Goal: Check status: Check status

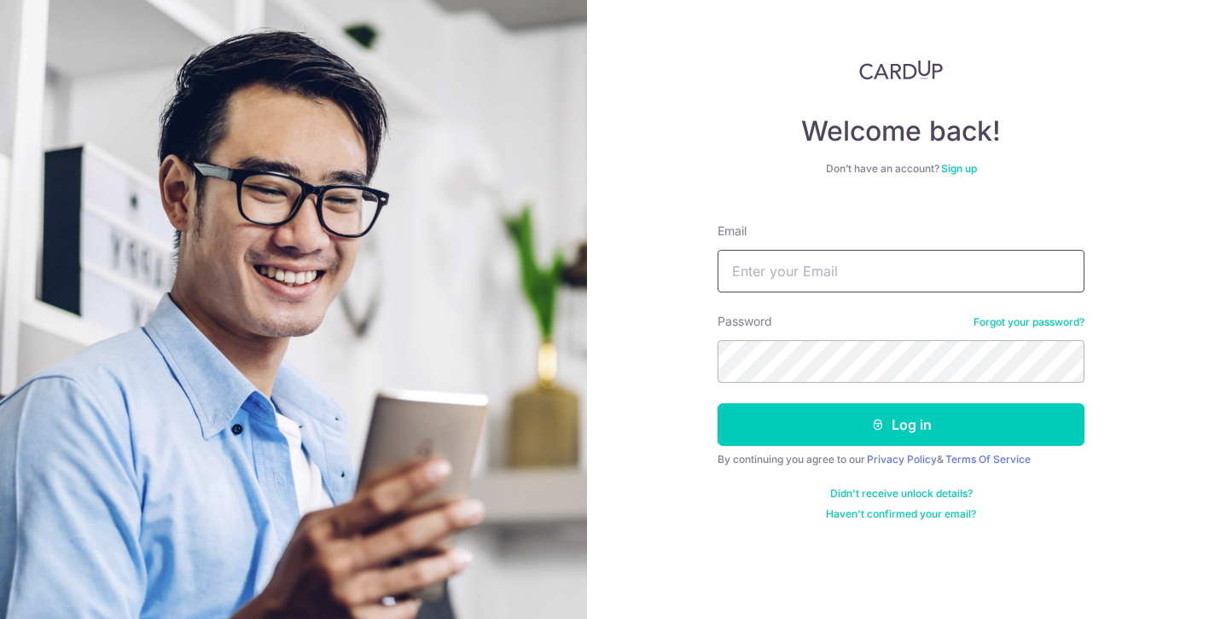
type input "[EMAIL_ADDRESS][DOMAIN_NAME]"
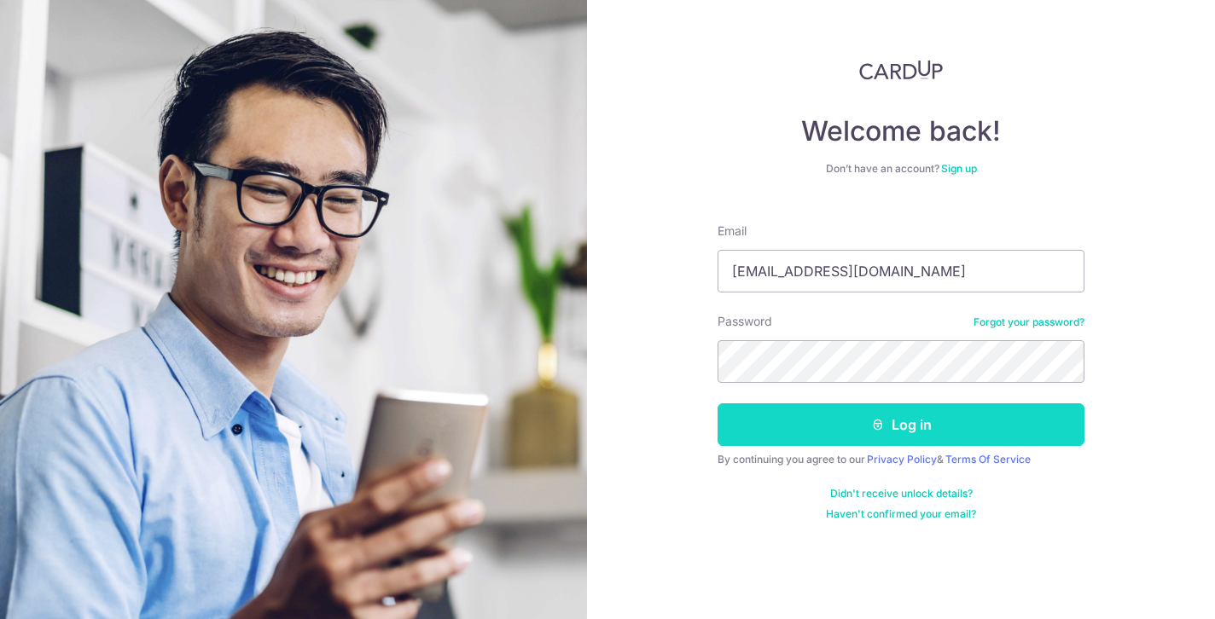
click at [837, 410] on button "Log in" at bounding box center [901, 425] width 367 height 43
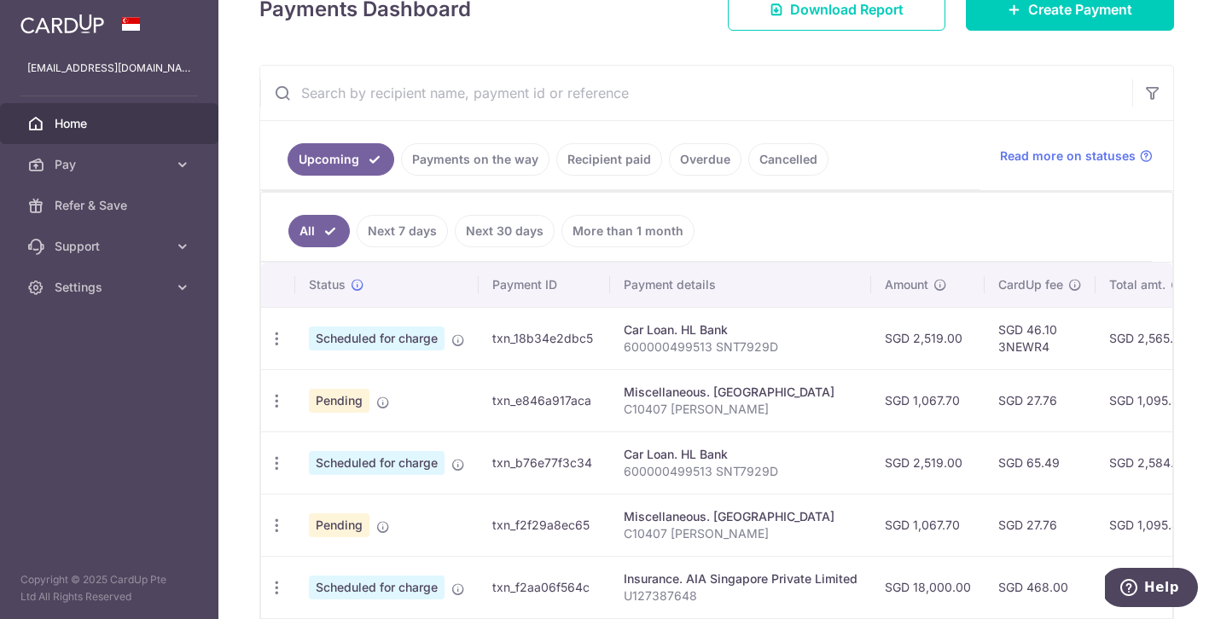
scroll to position [265, 0]
click at [497, 160] on link "Payments on the way" at bounding box center [475, 158] width 148 height 32
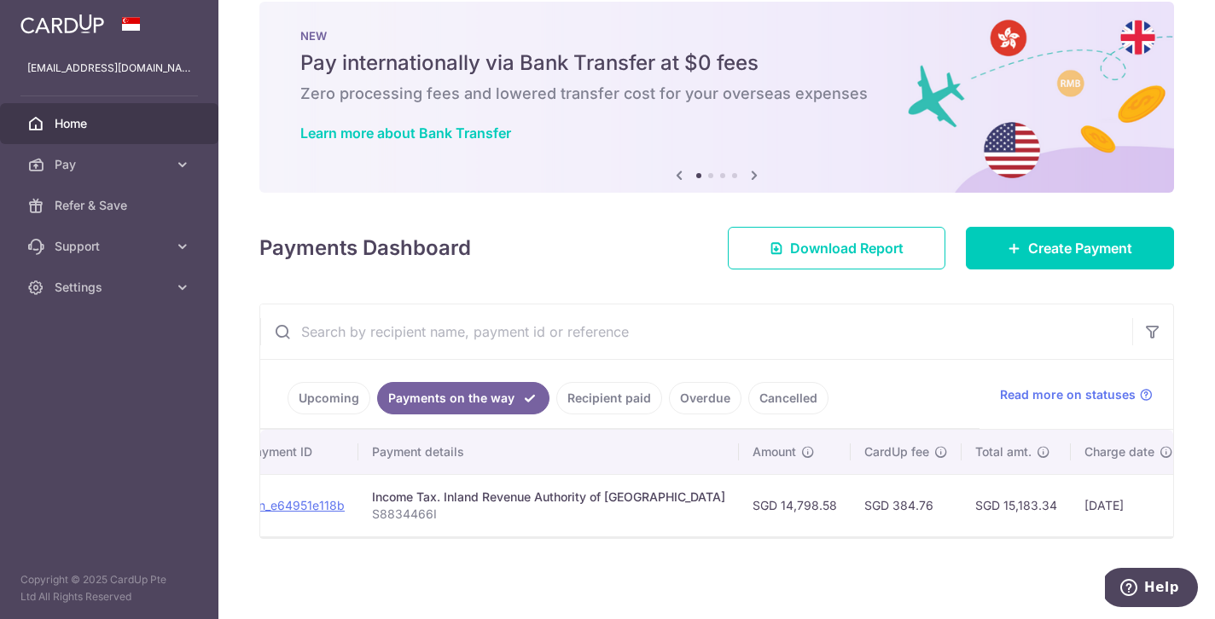
scroll to position [0, 372]
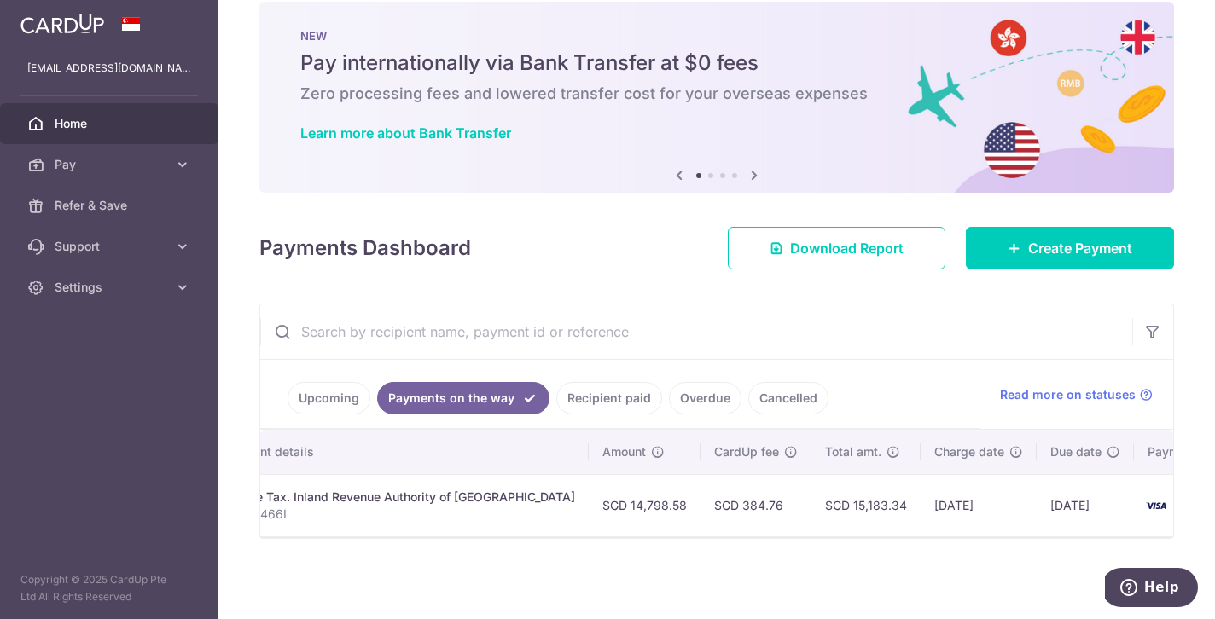
click at [361, 408] on link "Upcoming" at bounding box center [329, 398] width 83 height 32
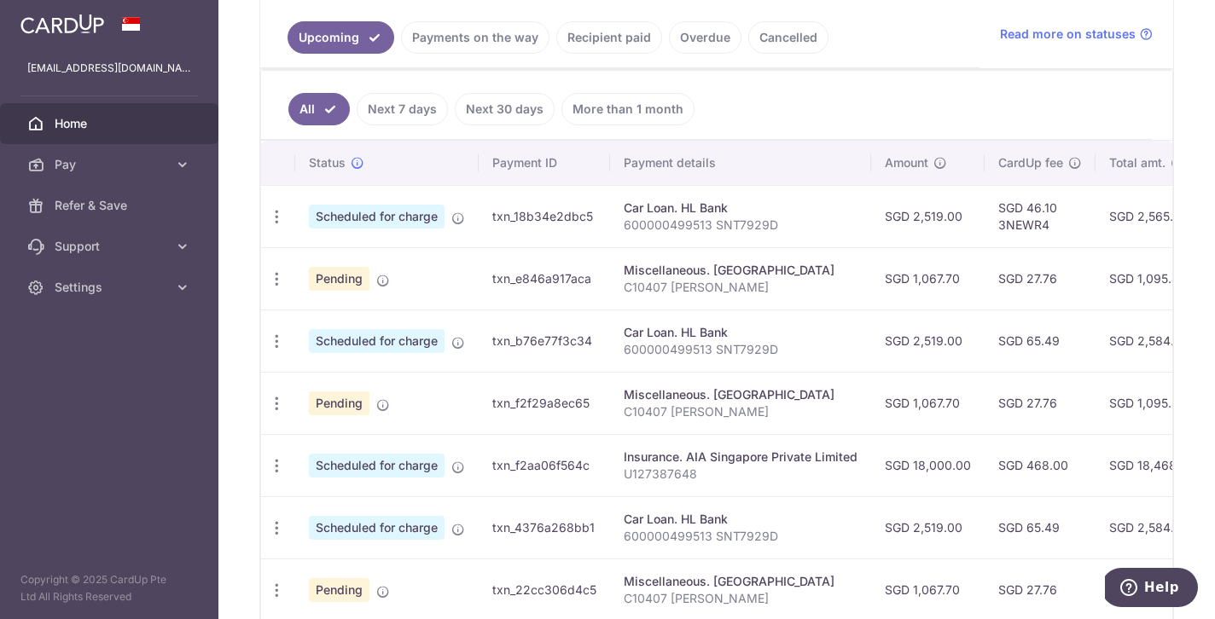
scroll to position [387, 0]
